Goal: Information Seeking & Learning: Learn about a topic

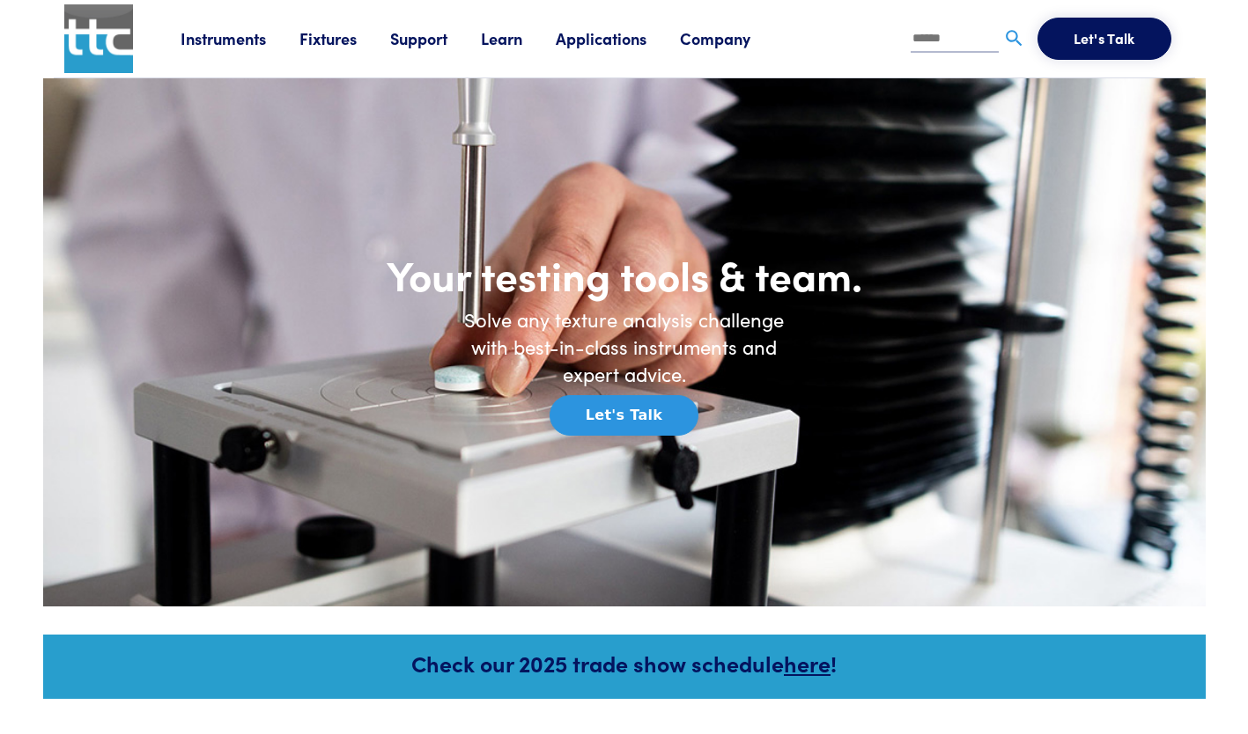
click at [502, 39] on link "Learn" at bounding box center [518, 38] width 75 height 22
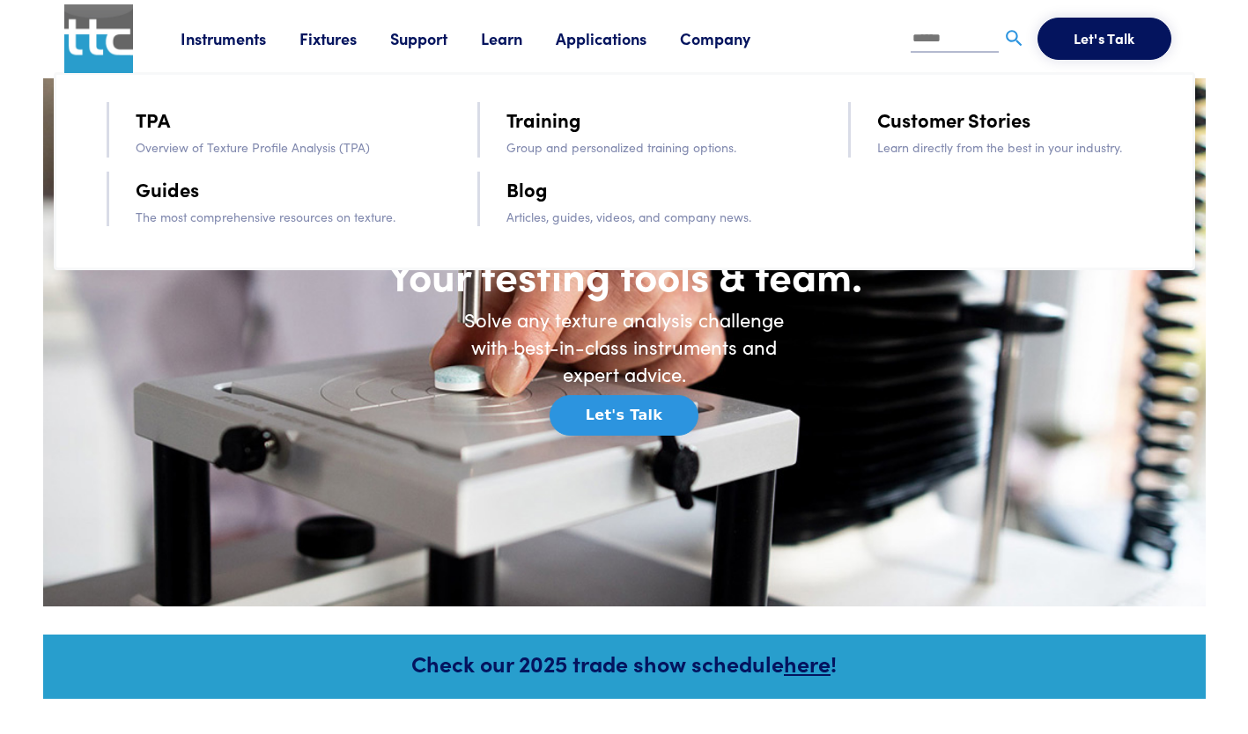
click at [156, 118] on link "TPA" at bounding box center [153, 119] width 34 height 31
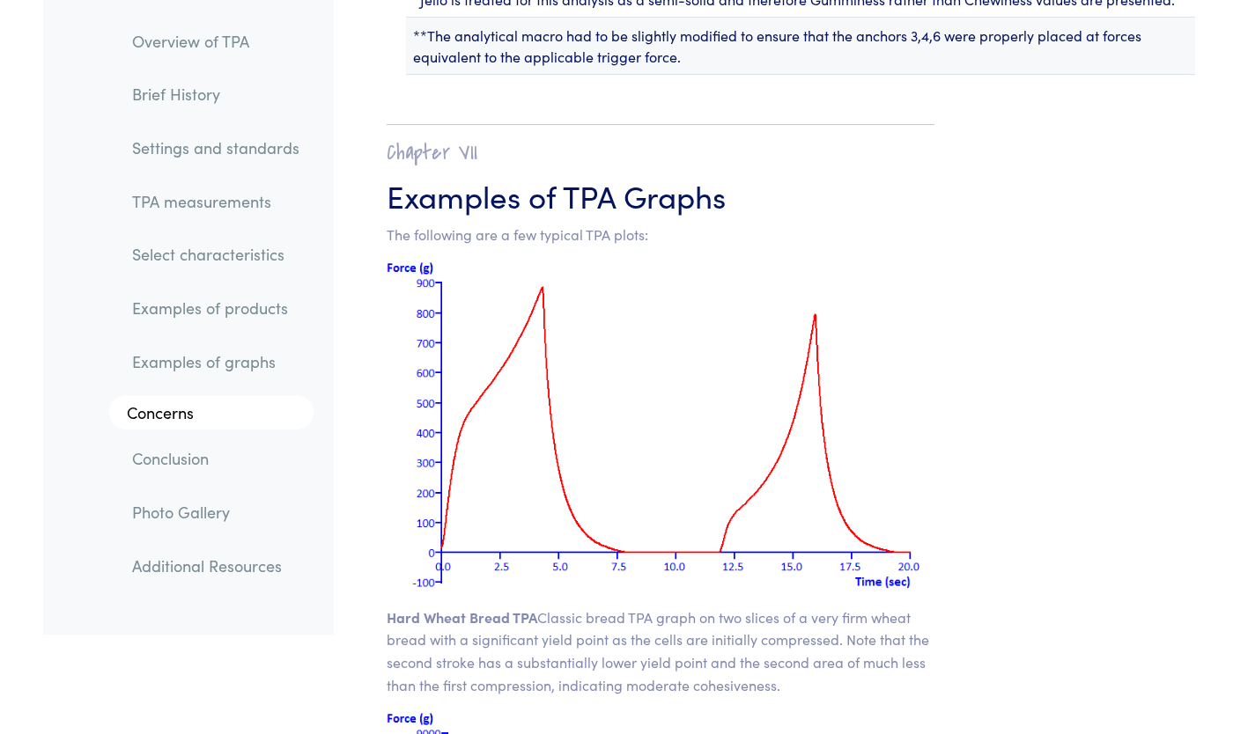
scroll to position [22398, 0]
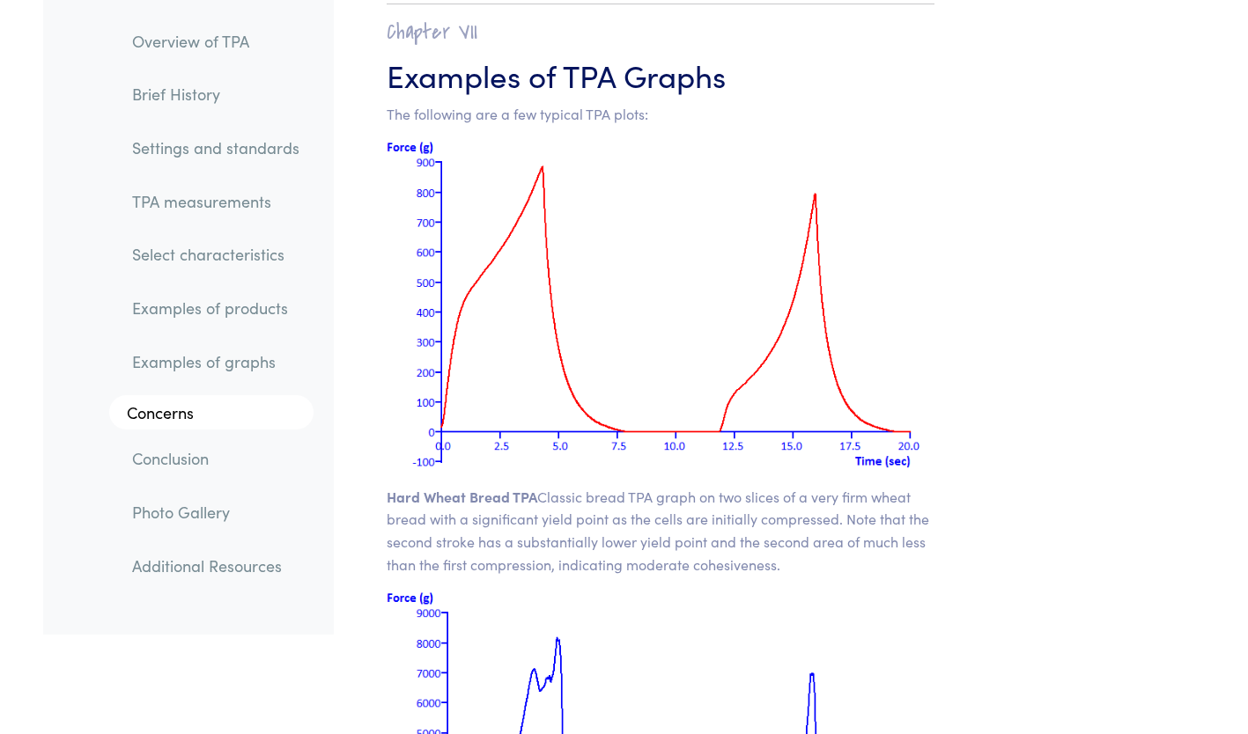
click at [670, 197] on img at bounding box center [661, 303] width 549 height 329
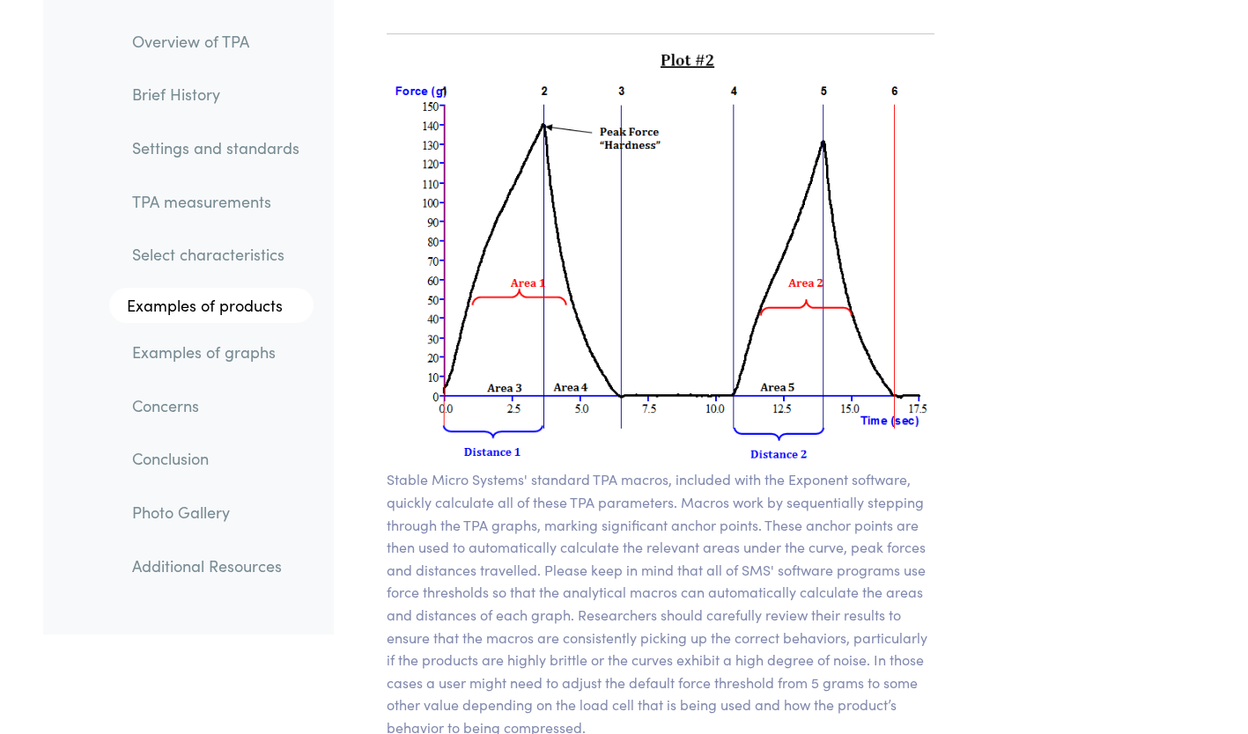
scroll to position [12772, 0]
